Goal: Task Accomplishment & Management: Use online tool/utility

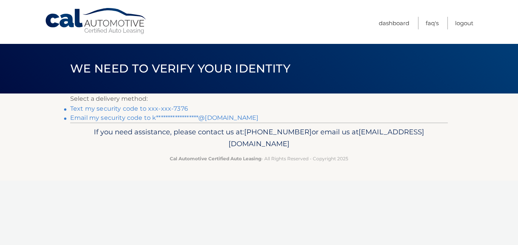
click at [140, 109] on link "Text my security code to xxx-xxx-7376" at bounding box center [129, 108] width 118 height 7
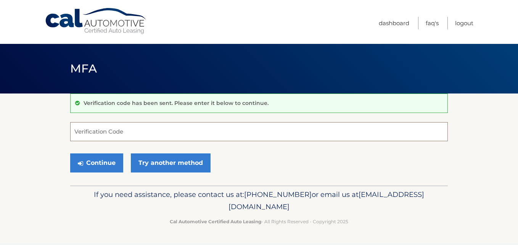
click at [151, 131] on input "Verification Code" at bounding box center [259, 131] width 378 height 19
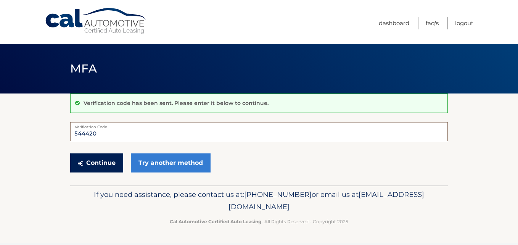
type input "544420"
click at [104, 165] on button "Continue" at bounding box center [96, 162] width 53 height 19
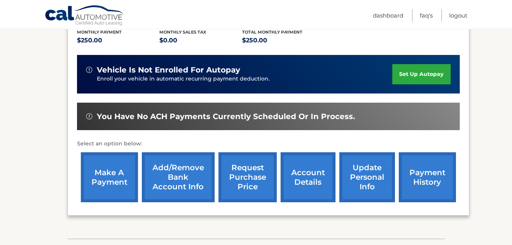
scroll to position [217, 0]
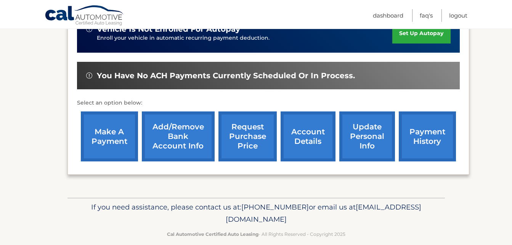
click at [103, 122] on link "make a payment" at bounding box center [109, 136] width 57 height 50
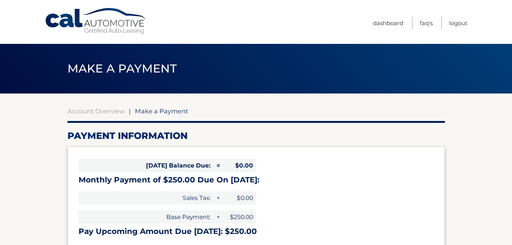
select select "MmE0ZmQwMDAtNDY2NC00YTA4LTk3MTYtNjdjM2IwYjgwNzEx"
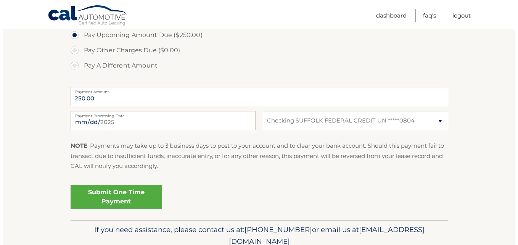
scroll to position [300, 0]
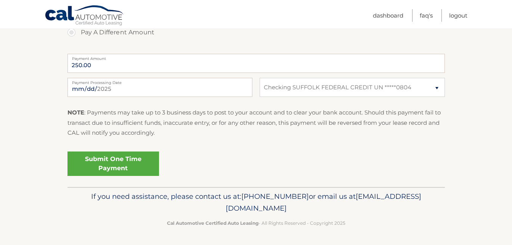
click at [151, 161] on link "Submit One Time Payment" at bounding box center [114, 163] width 92 height 24
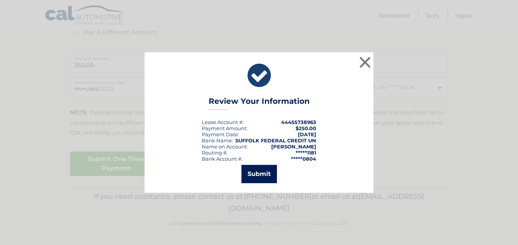
click at [262, 175] on button "Submit" at bounding box center [258, 174] width 35 height 18
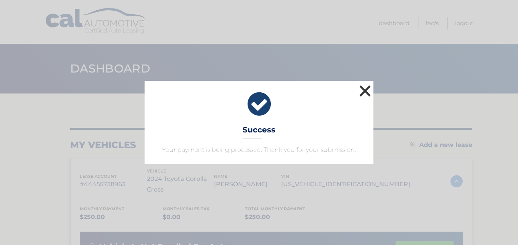
click at [368, 88] on button "×" at bounding box center [364, 90] width 15 height 15
